Goal: Information Seeking & Learning: Learn about a topic

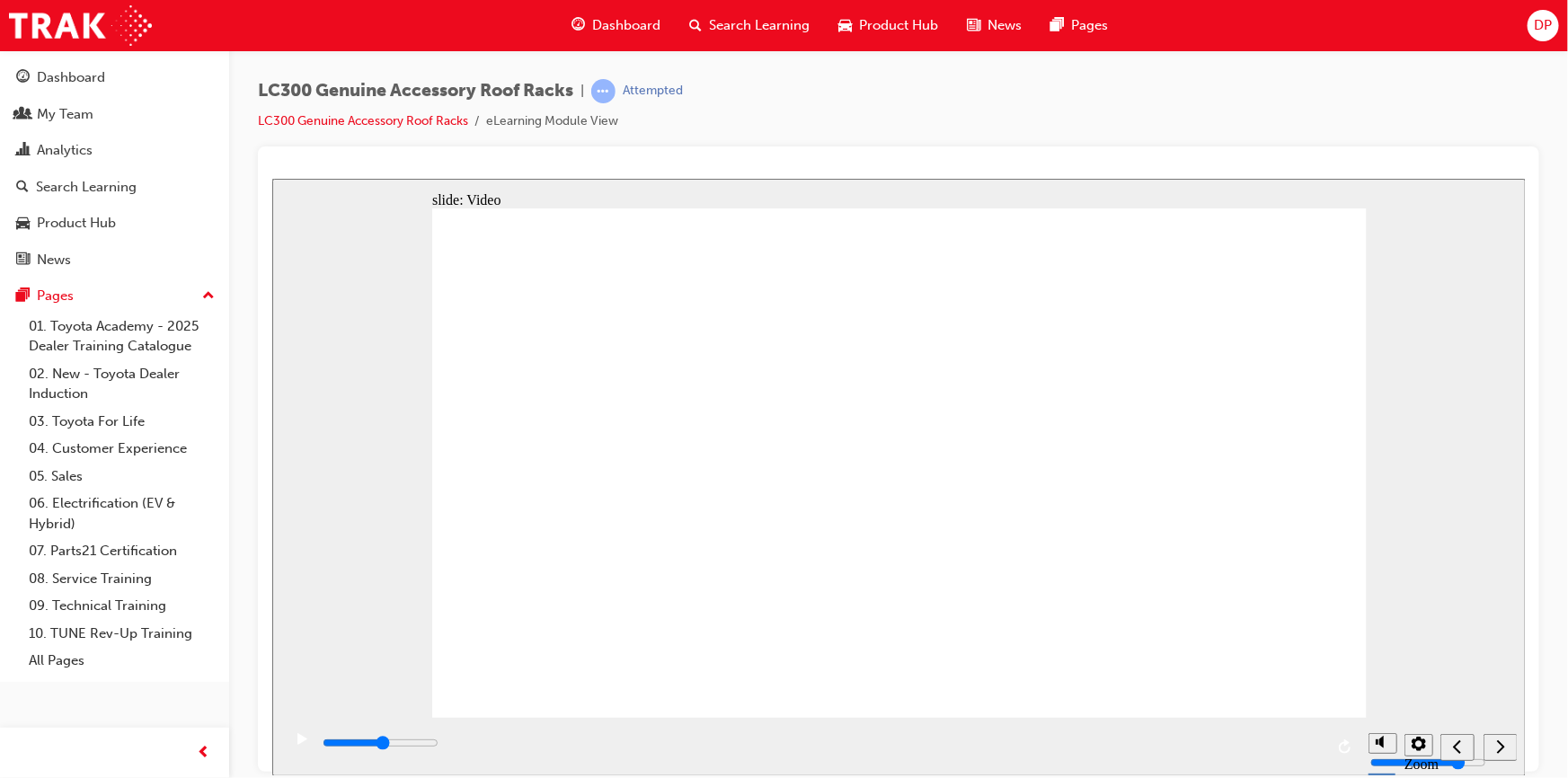
click at [297, 743] on icon "play/pause" at bounding box center [301, 738] width 10 height 12
type input "5000"
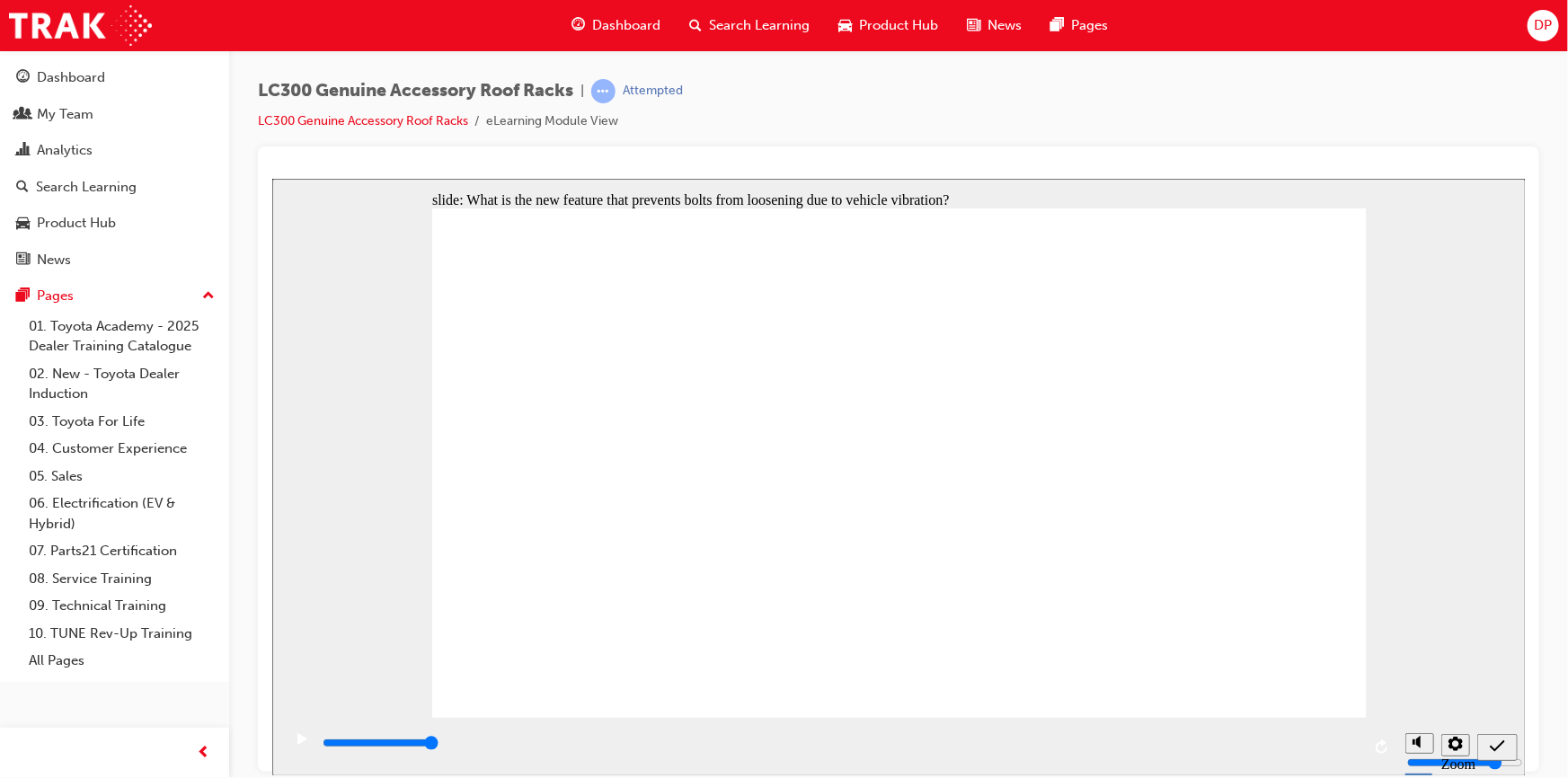
radio input "true"
click at [1495, 748] on icon "submit" at bounding box center [1497, 745] width 15 height 12
type input "5000"
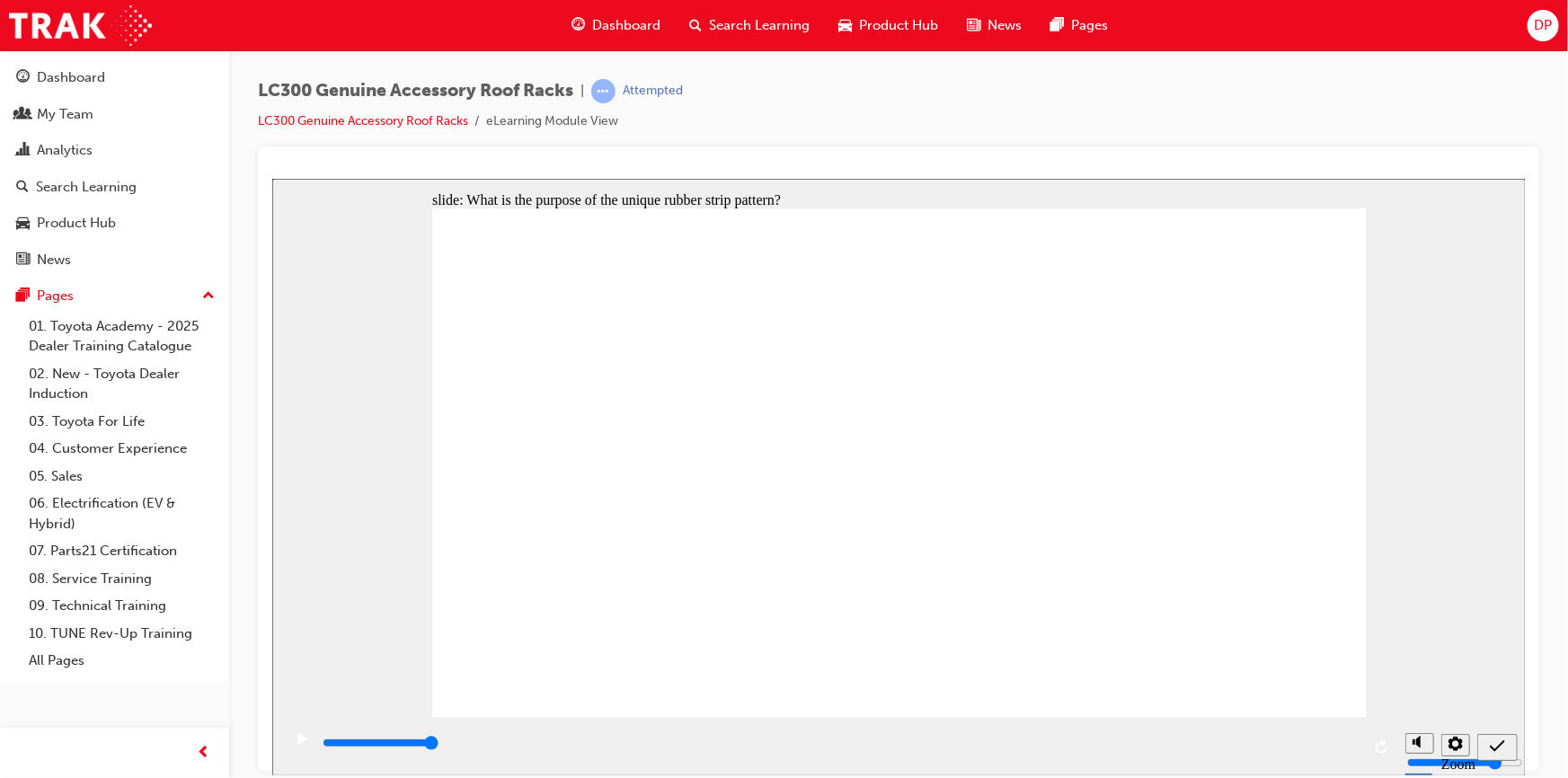
radio input "true"
click at [1503, 741] on icon "submit" at bounding box center [1497, 745] width 15 height 16
type input "5000"
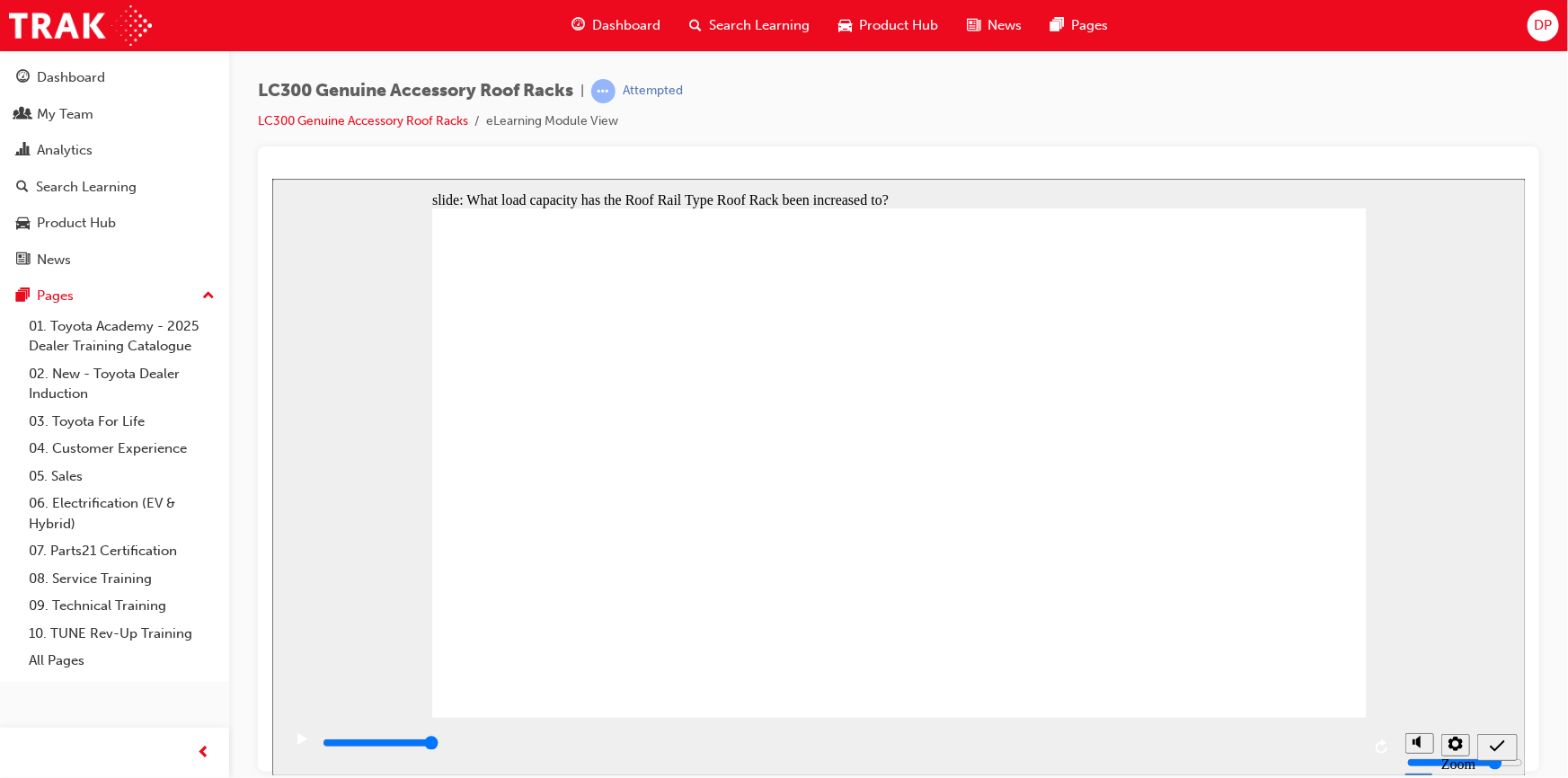
radio input "true"
click at [1496, 743] on icon "submit" at bounding box center [1497, 745] width 15 height 16
type input "3200"
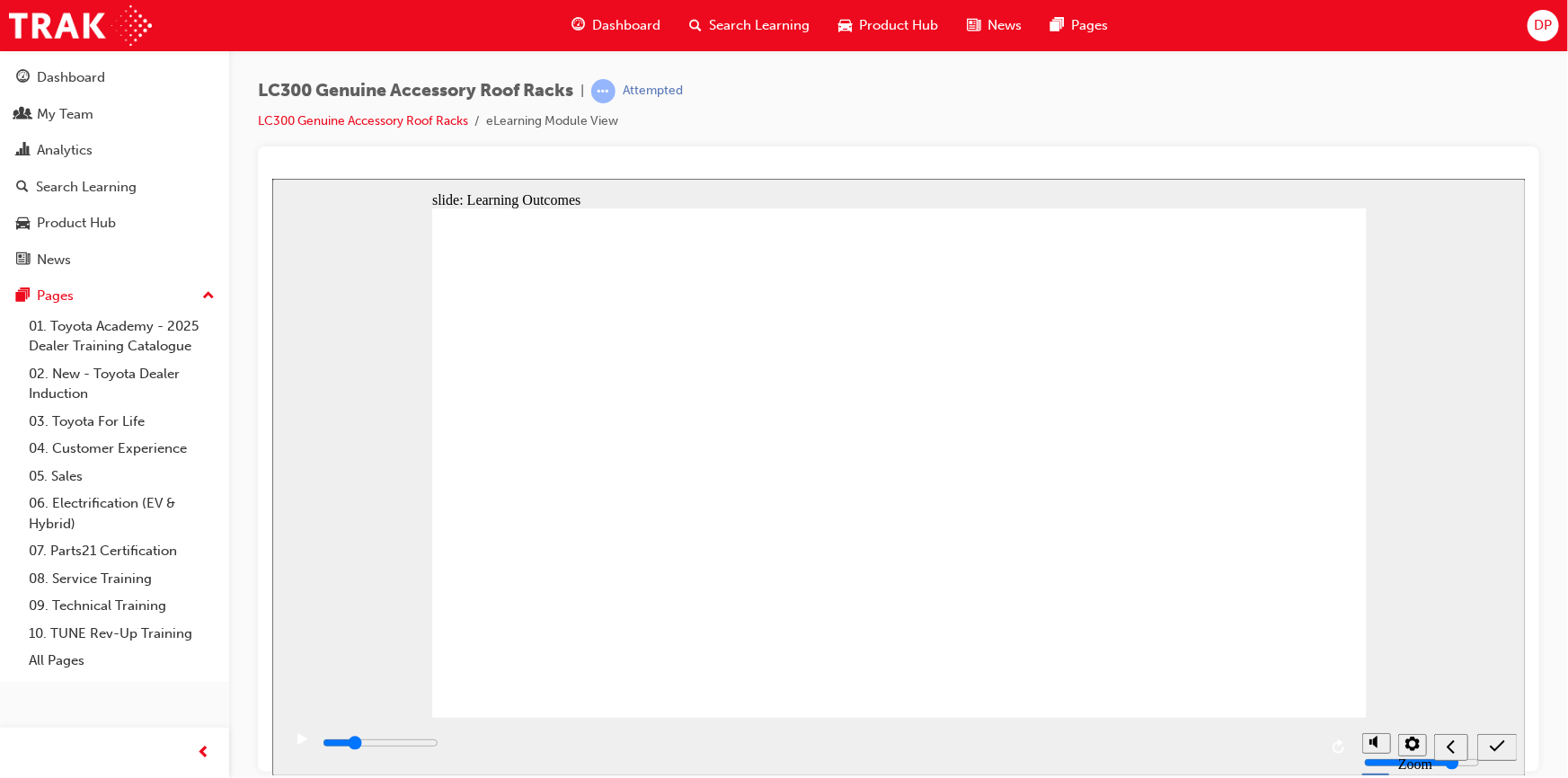
click at [1364, 146] on div at bounding box center [898, 459] width 1281 height 625
click at [779, 15] on span "Search Learning" at bounding box center [760, 25] width 101 height 21
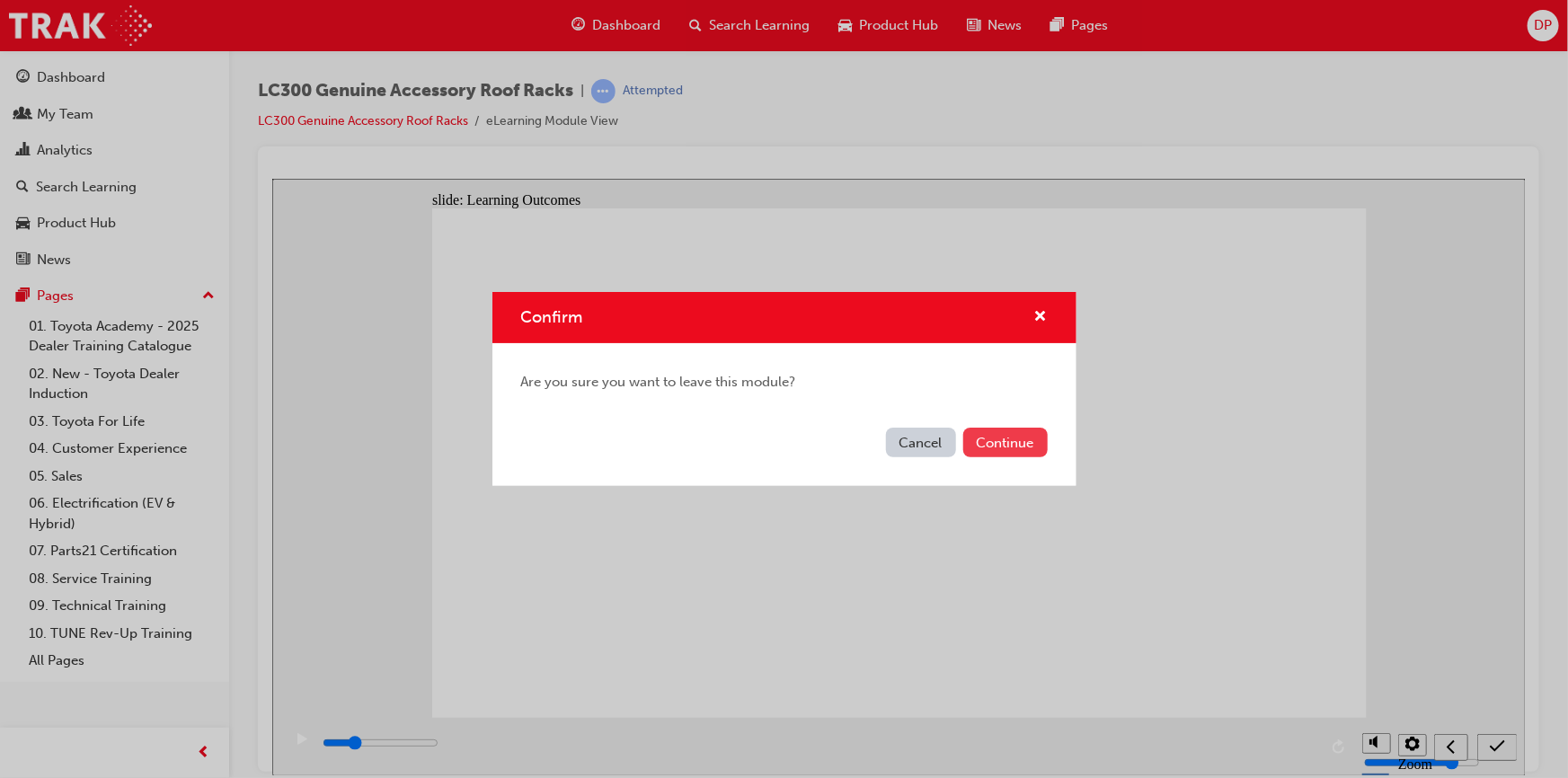
click at [1011, 437] on button "Continue" at bounding box center [1005, 442] width 85 height 30
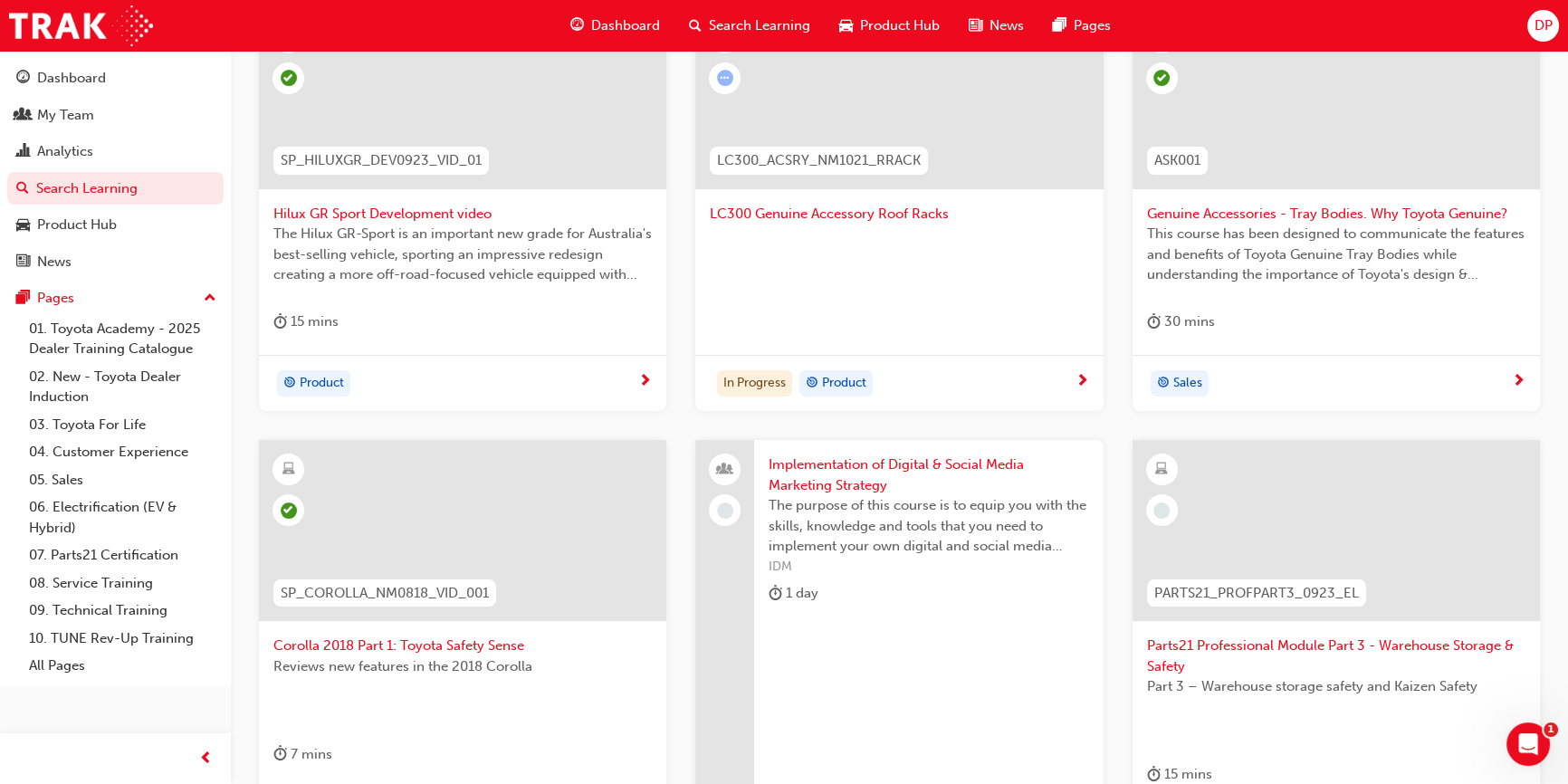
scroll to position [658, 0]
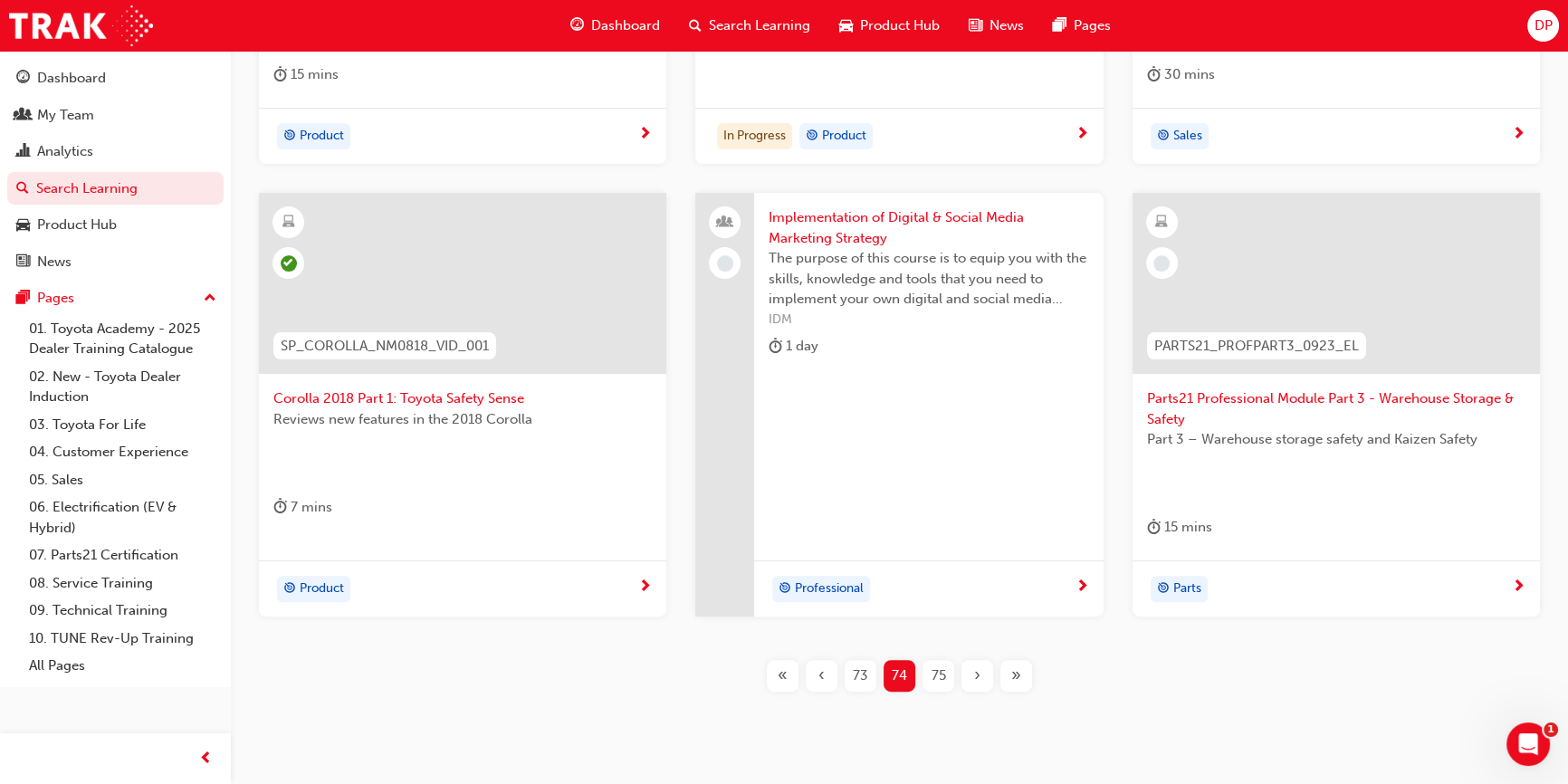
click at [856, 675] on span "73" at bounding box center [860, 676] width 15 height 21
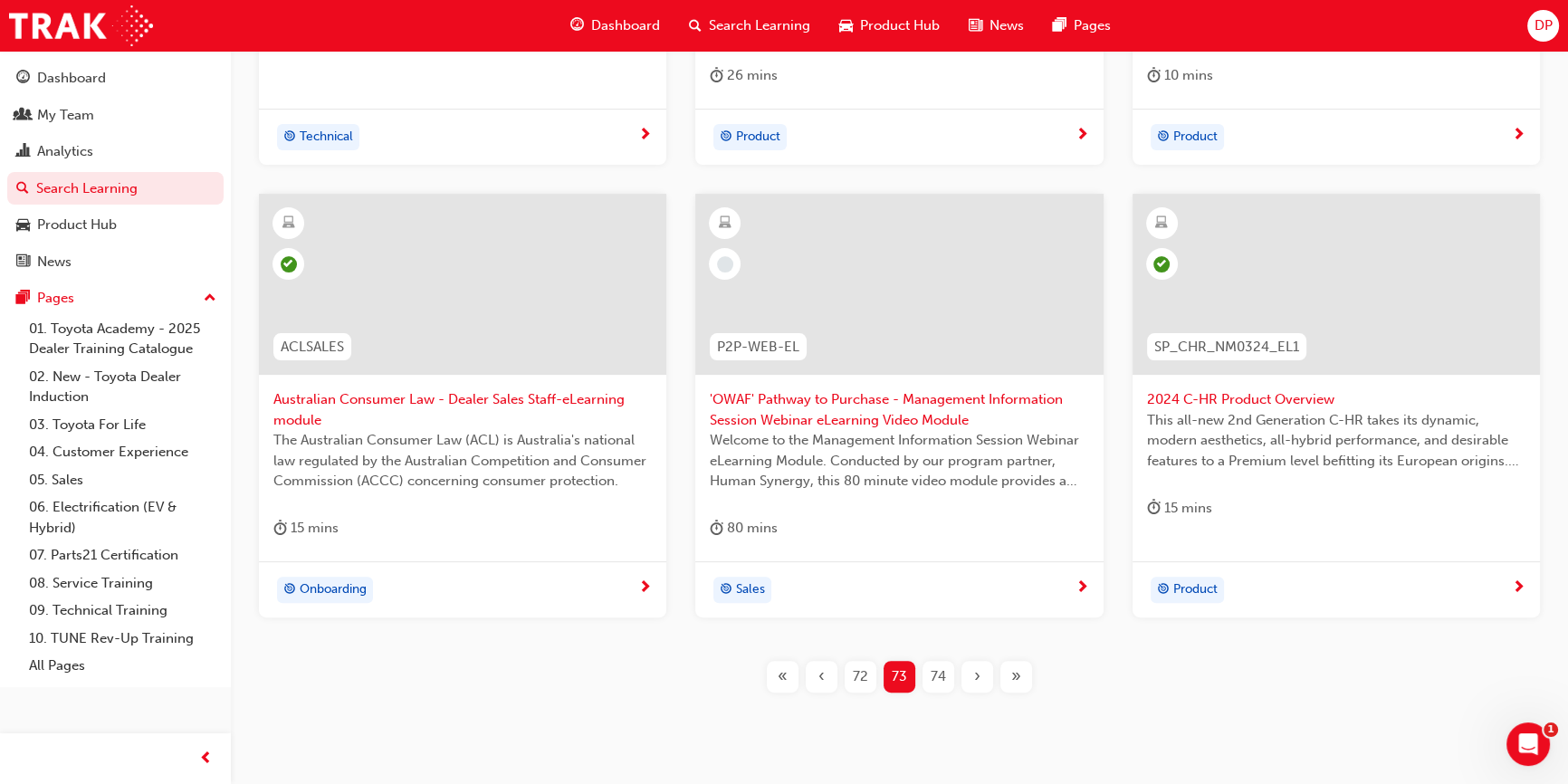
scroll to position [658, 0]
click at [866, 667] on span "72" at bounding box center [860, 676] width 15 height 21
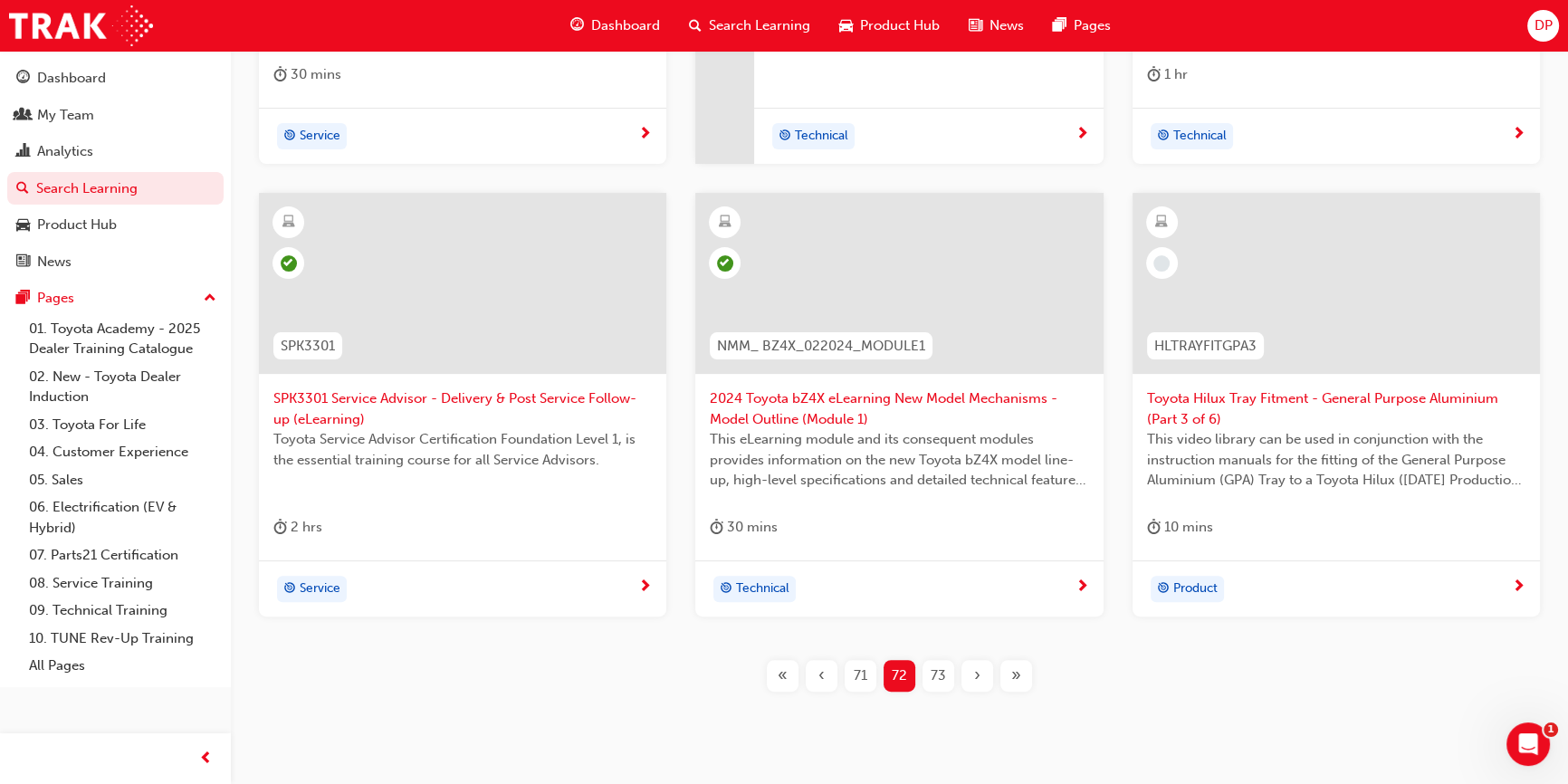
click at [1166, 256] on div at bounding box center [1161, 263] width 16 height 16
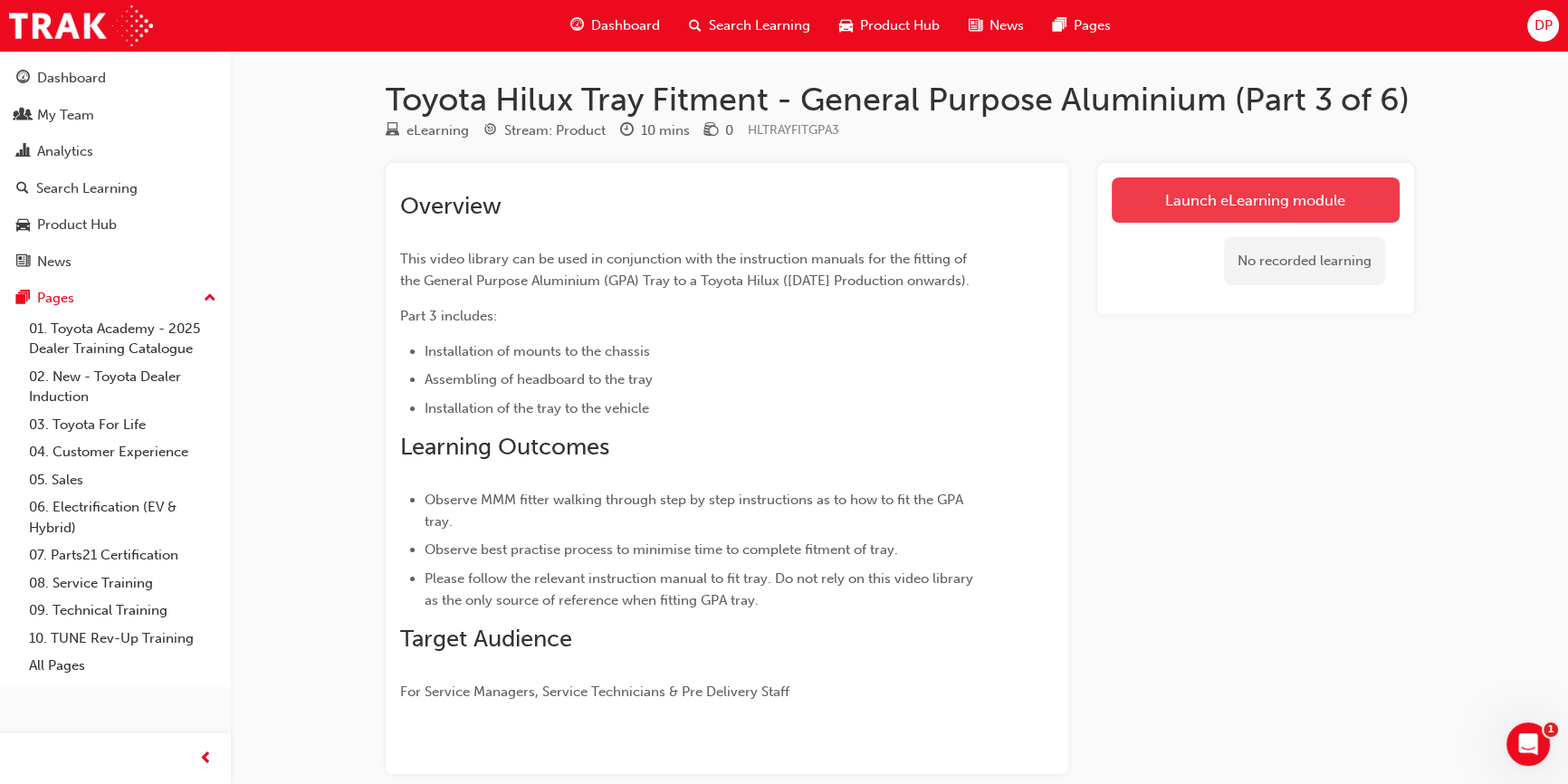
click at [1233, 196] on link "Launch eLearning module" at bounding box center [1256, 200] width 288 height 45
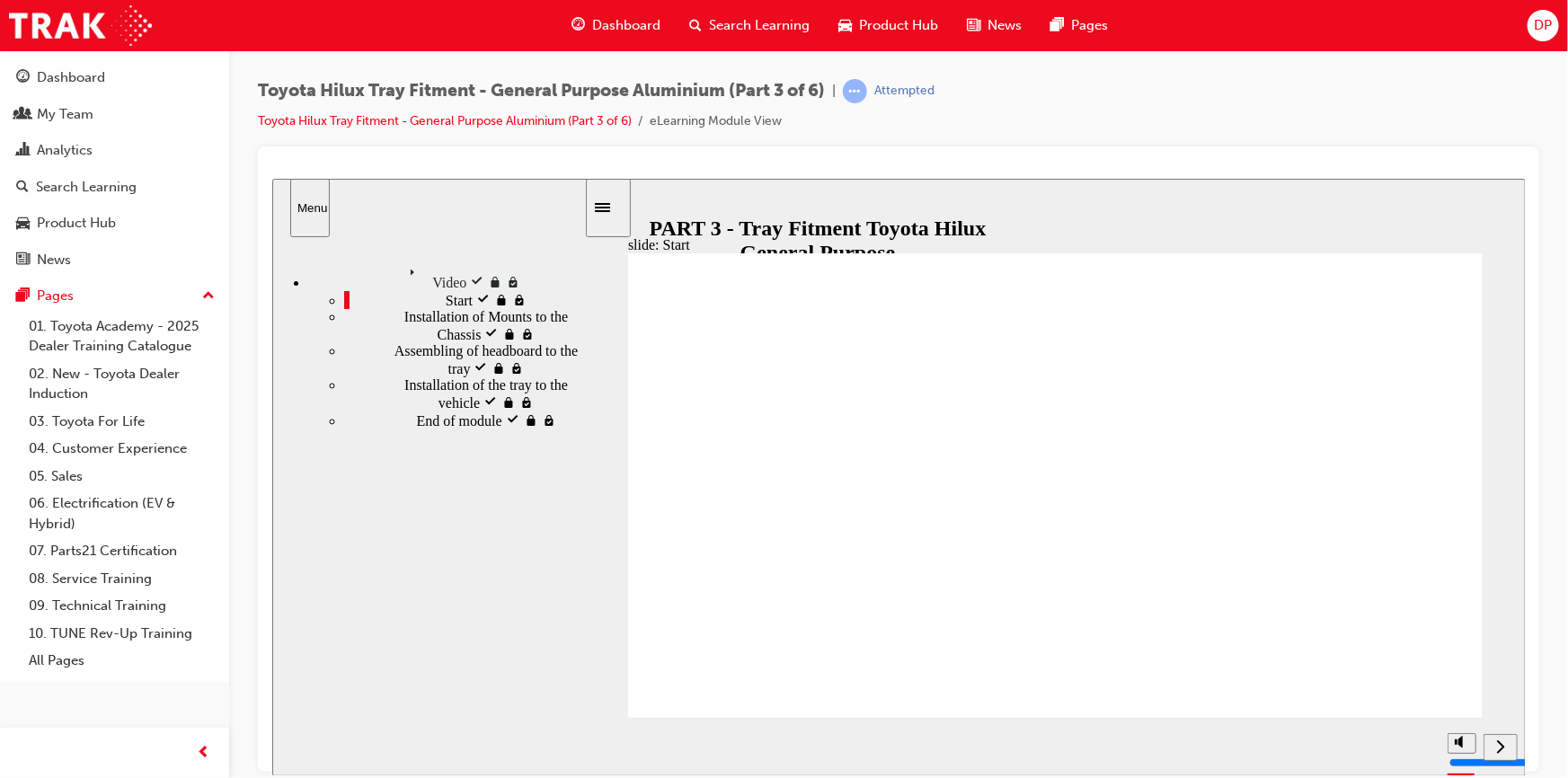
drag, startPoint x: 1067, startPoint y: 521, endPoint x: 1068, endPoint y: 508, distance: 13.0
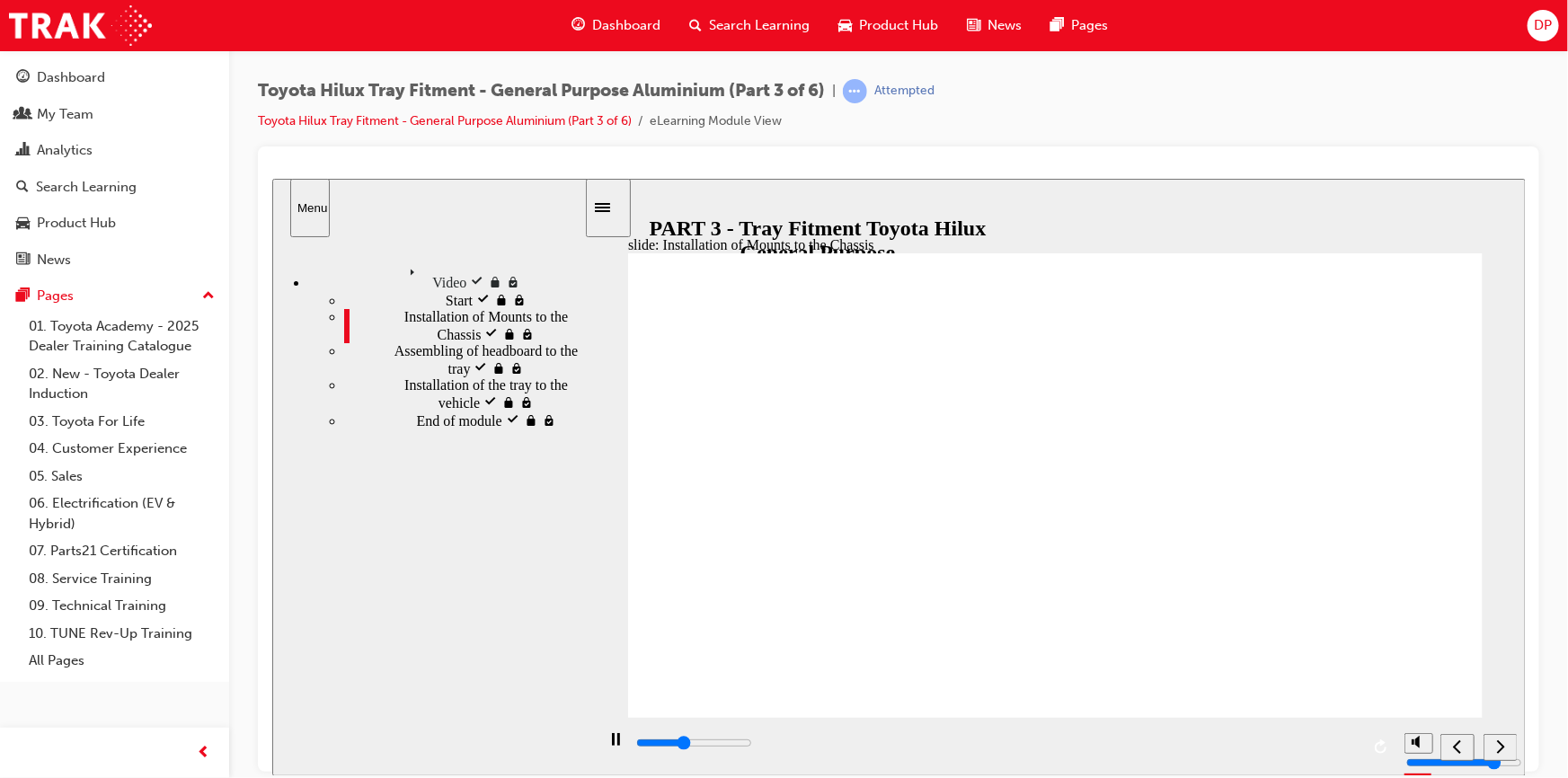
type input "178700"
